Goal: Task Accomplishment & Management: Manage account settings

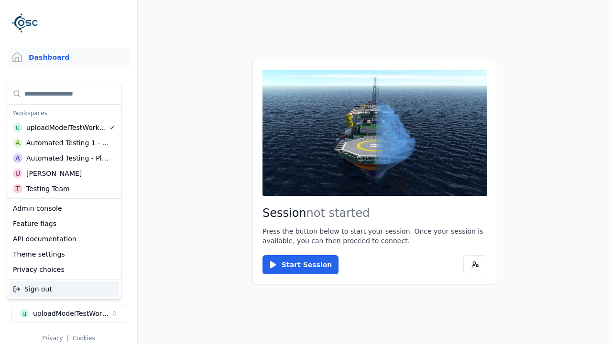
click at [64, 158] on div "Automated Testing - Playwright" at bounding box center [67, 158] width 83 height 10
click at [306, 172] on html "Support Dashboard Assets 3D Models Scenes Datasets Recordings Support Documenta…" at bounding box center [306, 172] width 612 height 344
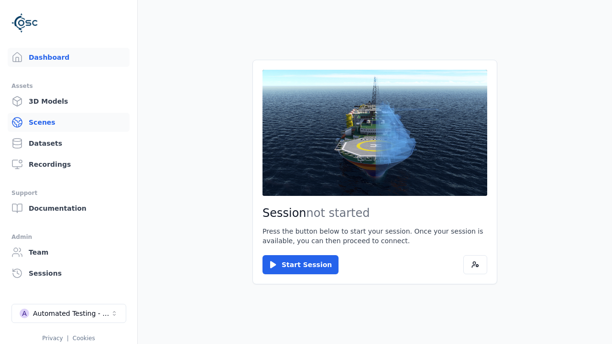
click at [68, 122] on link "Scenes" at bounding box center [69, 122] width 122 height 19
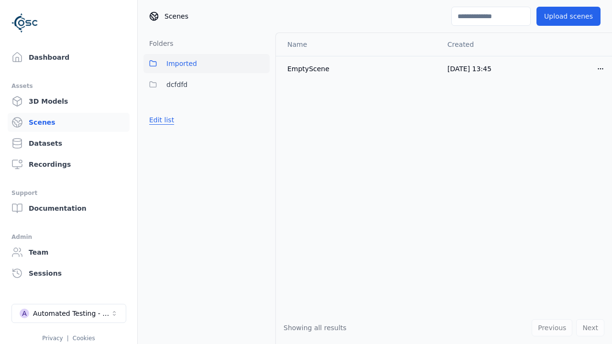
click at [160, 120] on button "Edit list" at bounding box center [161, 119] width 36 height 17
click at [168, 120] on link "Create folder" at bounding box center [171, 120] width 44 height 10
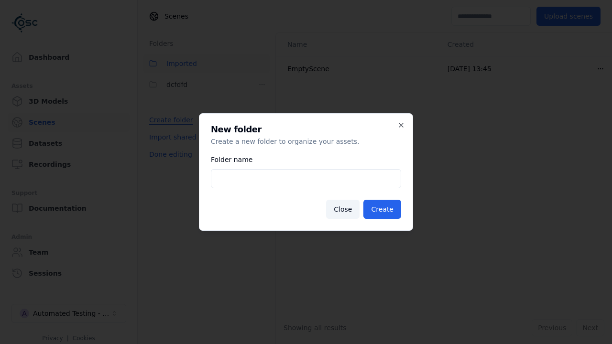
type input "**********"
click at [383, 209] on button "Create" at bounding box center [382, 209] width 38 height 19
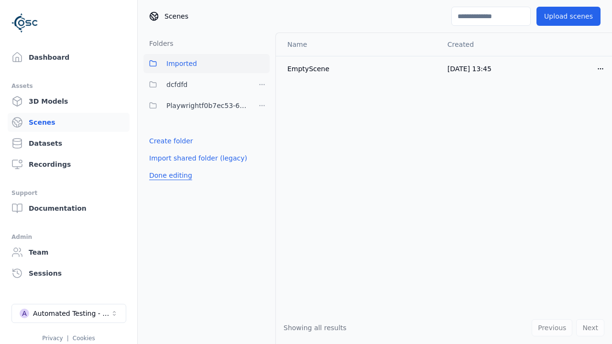
click at [168, 175] on button "Done editing" at bounding box center [170, 175] width 55 height 17
click at [160, 141] on button "Edit list" at bounding box center [161, 140] width 36 height 17
click at [262, 106] on html "Support Dashboard Assets 3D Models Scenes Datasets Recordings Support Documenta…" at bounding box center [306, 172] width 612 height 344
click at [262, 156] on div "Rename" at bounding box center [265, 155] width 64 height 15
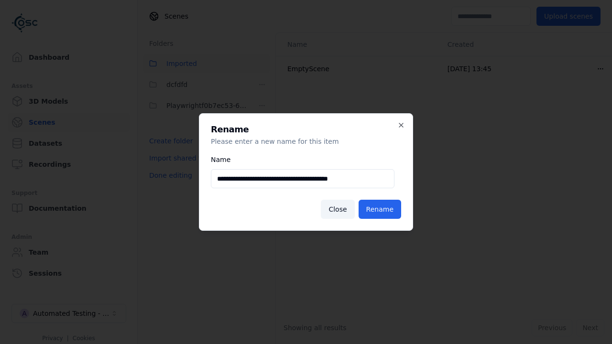
click at [303, 179] on input "**********" at bounding box center [303, 178] width 184 height 19
